Goal: Task Accomplishment & Management: Use online tool/utility

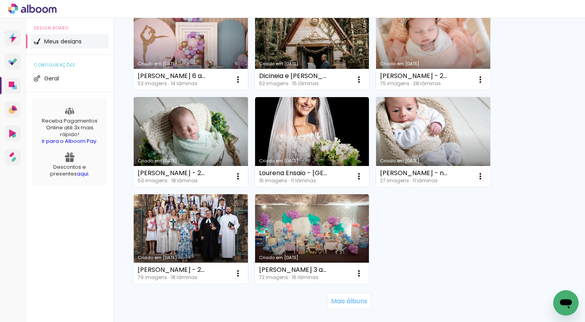
scroll to position [685, 0]
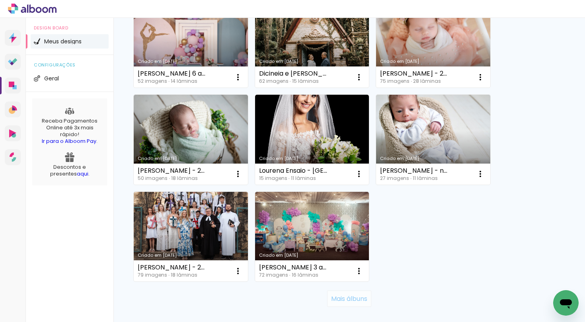
click at [0, 0] on slot "Mais álbuns" at bounding box center [0, 0] width 0 height 0
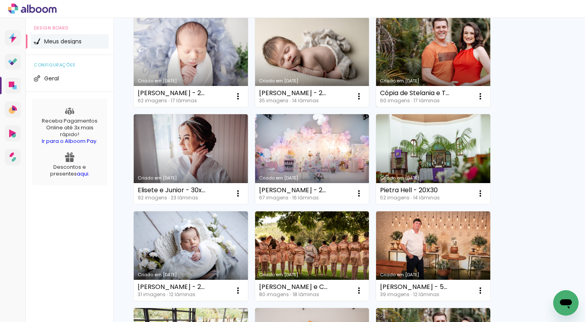
scroll to position [972, 0]
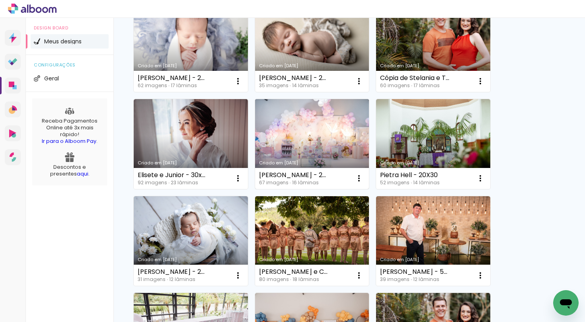
click at [322, 134] on link "Criado em 18/03/25" at bounding box center [312, 144] width 114 height 90
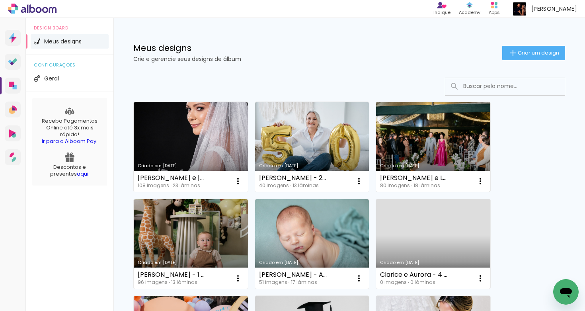
click at [408, 130] on link "Criado em [DATE]" at bounding box center [433, 147] width 114 height 90
click at [479, 178] on iron-icon at bounding box center [480, 181] width 10 height 10
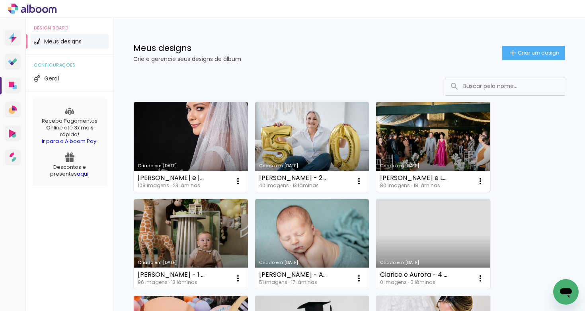
click at [384, 107] on link "Criado em [DATE]" at bounding box center [433, 147] width 114 height 90
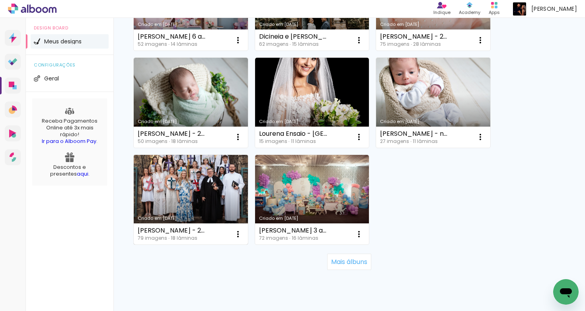
scroll to position [727, 0]
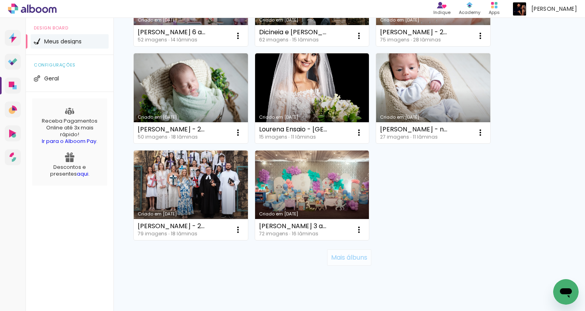
click at [0, 0] on slot "Mais álbuns" at bounding box center [0, 0] width 0 height 0
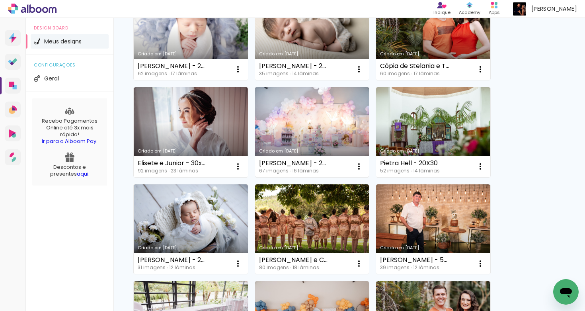
scroll to position [1008, 0]
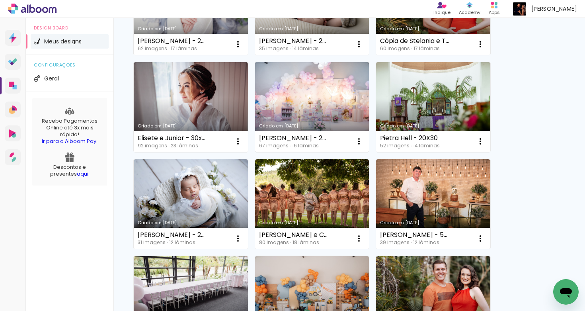
click at [321, 103] on link "Criado em [DATE]" at bounding box center [312, 107] width 114 height 90
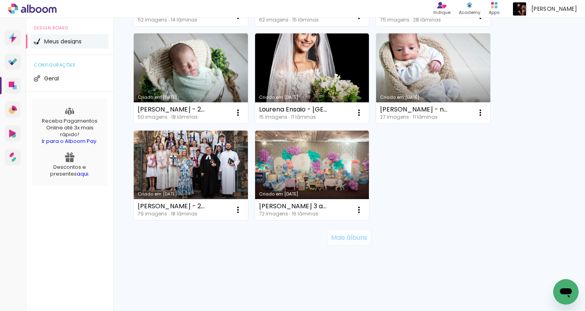
click at [0, 0] on slot "Mais álbuns" at bounding box center [0, 0] width 0 height 0
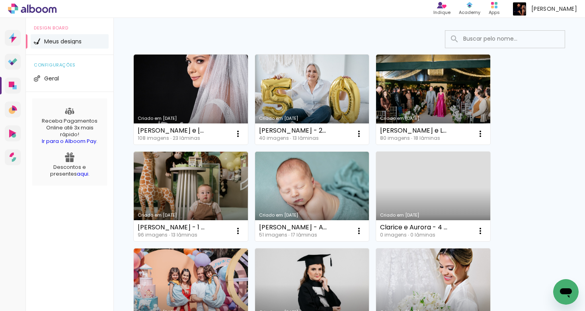
scroll to position [45, 0]
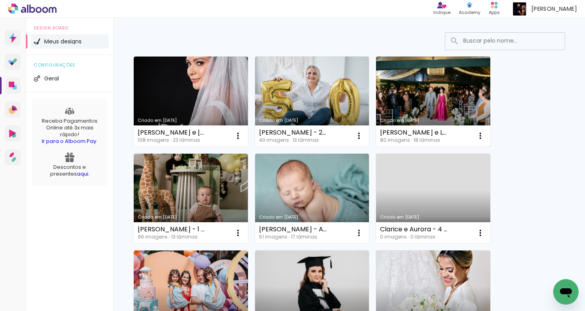
click at [405, 101] on link "Criado em [DATE]" at bounding box center [433, 101] width 114 height 90
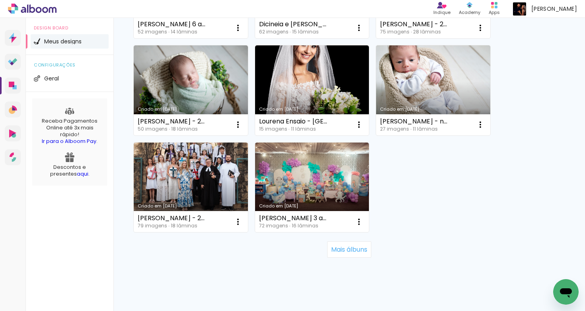
scroll to position [736, 0]
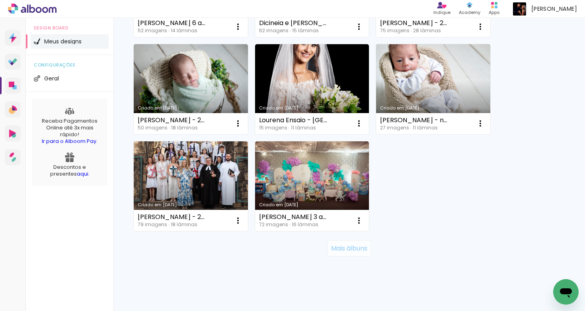
click at [0, 0] on slot "Mais álbuns" at bounding box center [0, 0] width 0 height 0
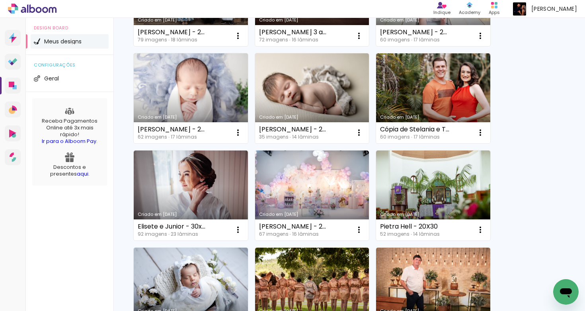
scroll to position [939, 0]
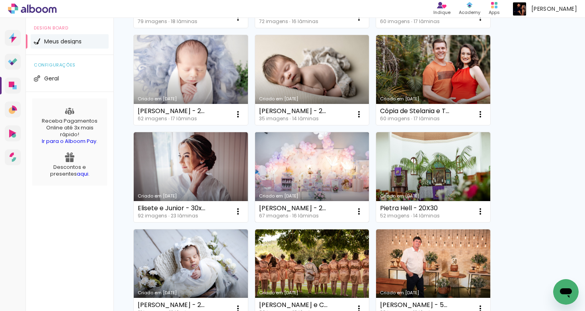
click at [286, 174] on link "Criado em 18/03/25" at bounding box center [312, 177] width 114 height 90
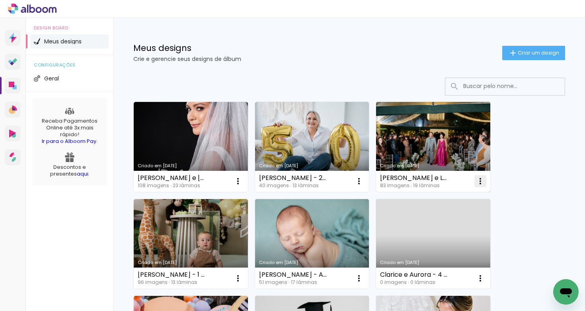
click at [481, 181] on iron-icon at bounding box center [480, 181] width 10 height 10
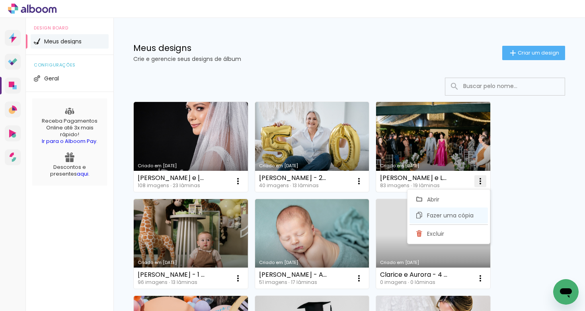
click at [472, 216] on span "Fazer uma cópia" at bounding box center [450, 215] width 47 height 6
type input "Cópia de [PERSON_NAME] e Luzia - Bodas de esmeralda"
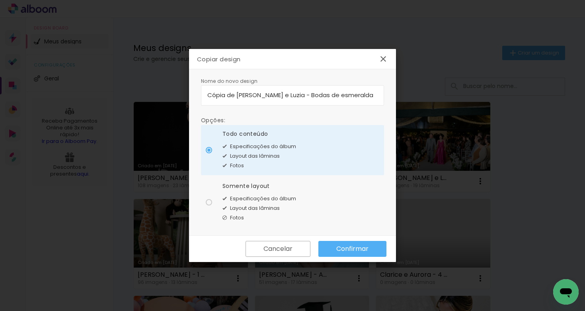
click at [0, 0] on slot "Confirmar" at bounding box center [0, 0] width 0 height 0
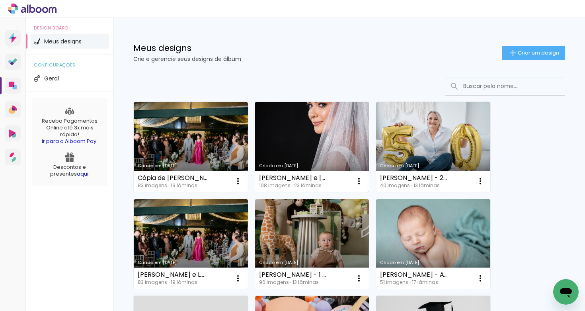
click at [287, 133] on link "Criado em [DATE]" at bounding box center [312, 147] width 114 height 90
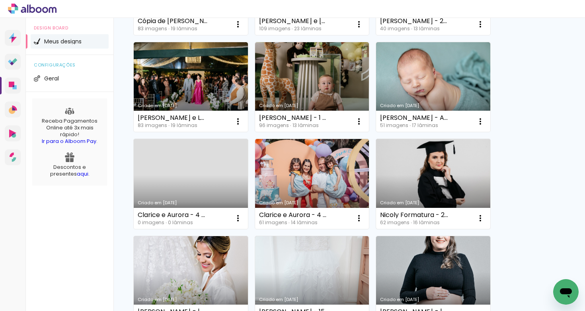
scroll to position [163, 0]
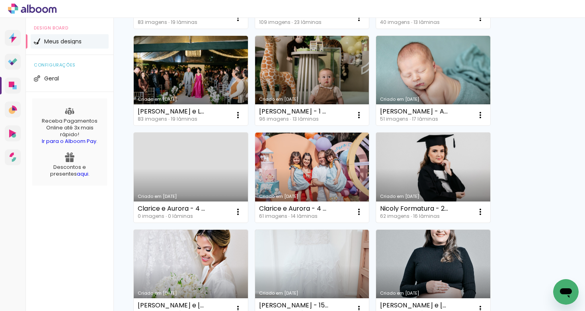
click at [451, 174] on link "Criado em [DATE]" at bounding box center [433, 177] width 114 height 90
